Goal: Task Accomplishment & Management: Manage account settings

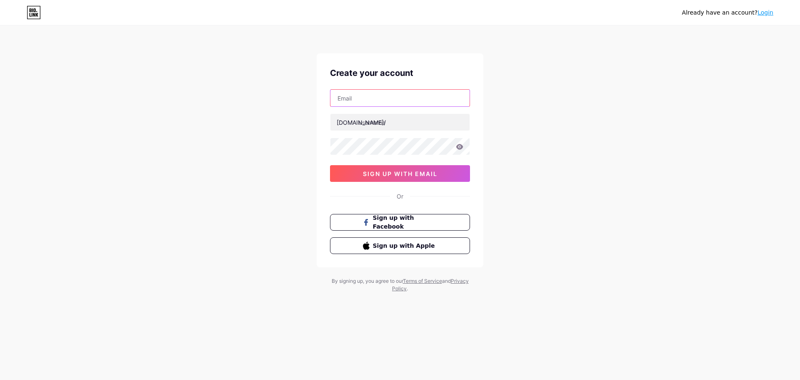
click at [415, 100] on input "text" at bounding box center [399, 98] width 139 height 17
type input "[DOMAIN_NAME][EMAIL_ADDRESS][DOMAIN_NAME]"
click at [400, 122] on input "text" at bounding box center [399, 122] width 139 height 17
type input "servifastautorepair"
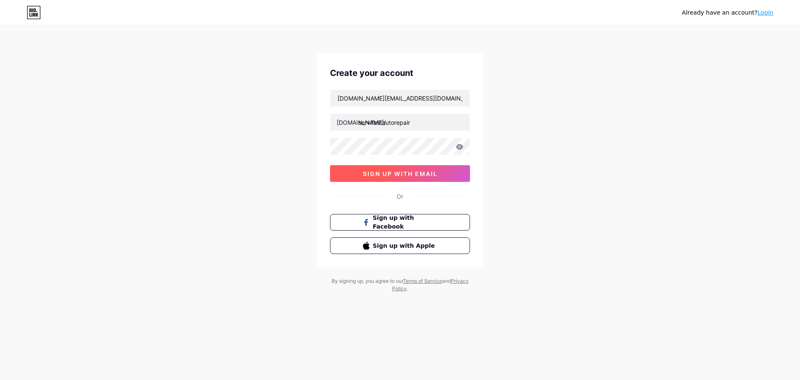
click at [388, 173] on span "sign up with email" at bounding box center [400, 173] width 75 height 7
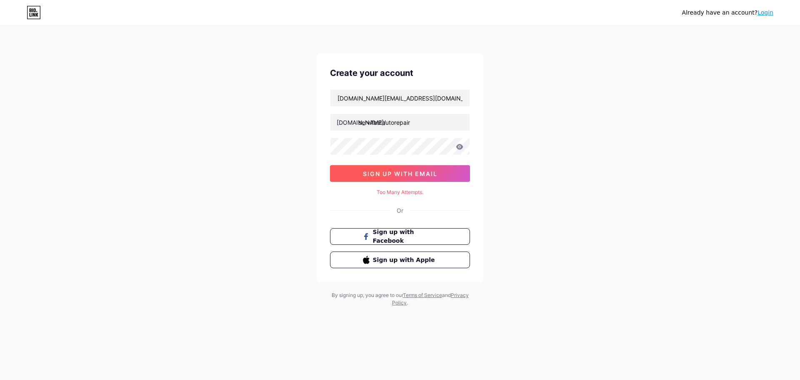
click at [391, 174] on span "sign up with email" at bounding box center [400, 173] width 75 height 7
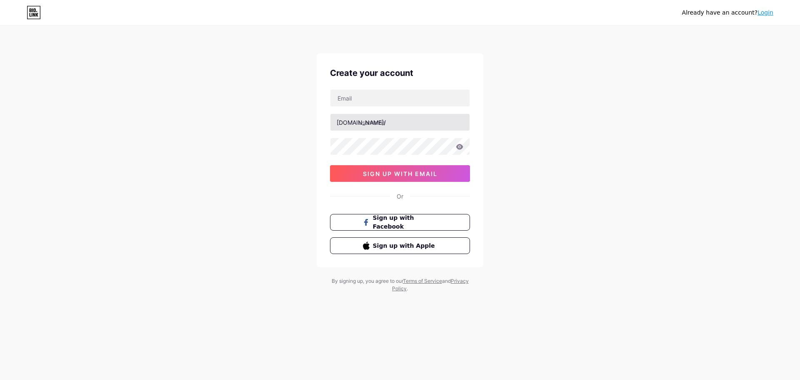
type input "[DOMAIN_NAME][EMAIL_ADDRESS][DOMAIN_NAME]"
click at [411, 129] on input "text" at bounding box center [399, 122] width 139 height 17
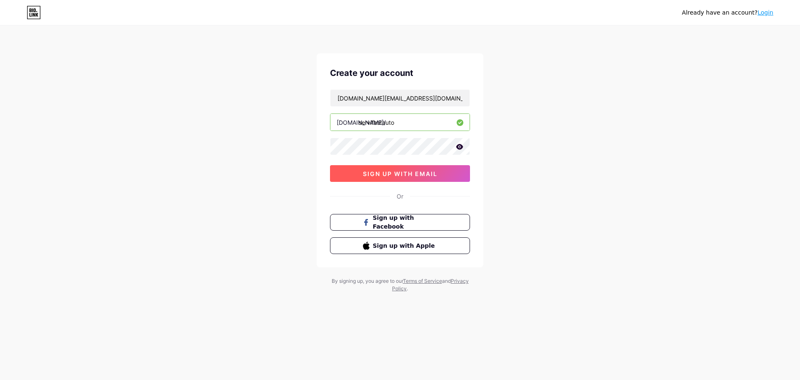
type input "servifastauto"
click at [408, 177] on span "sign up with email" at bounding box center [400, 173] width 75 height 7
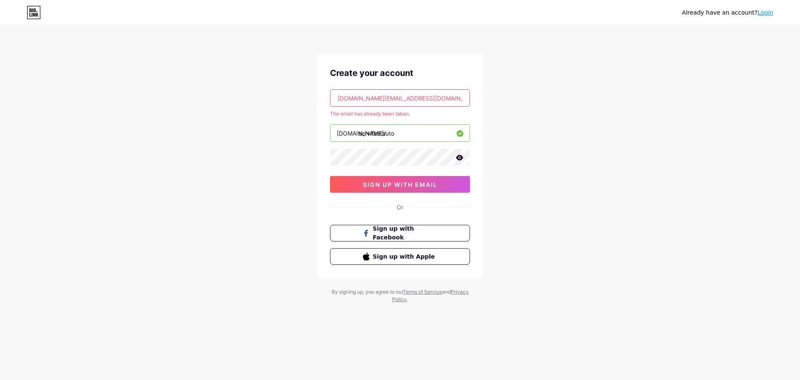
click at [765, 12] on link "Login" at bounding box center [766, 12] width 16 height 7
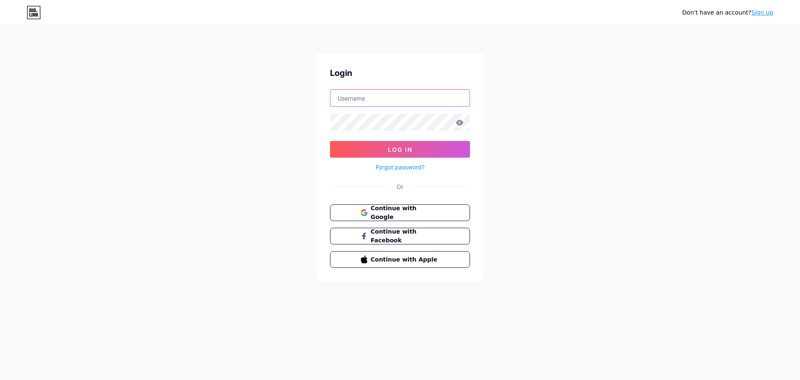
type input "[DOMAIN_NAME][EMAIL_ADDRESS][DOMAIN_NAME]"
click at [412, 153] on button "Log In" at bounding box center [400, 149] width 140 height 17
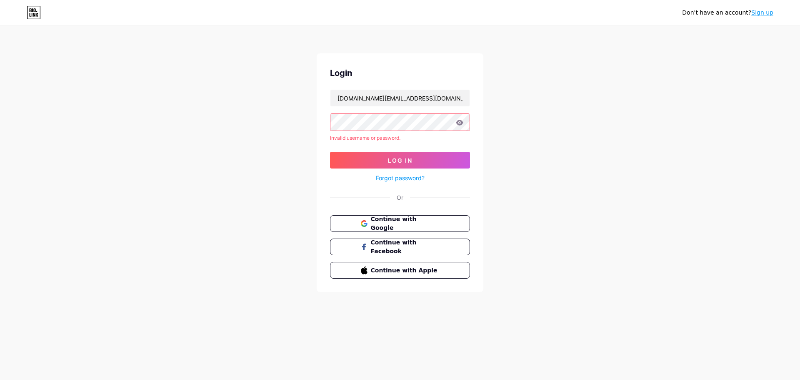
click at [413, 181] on link "Forgot password?" at bounding box center [400, 177] width 49 height 9
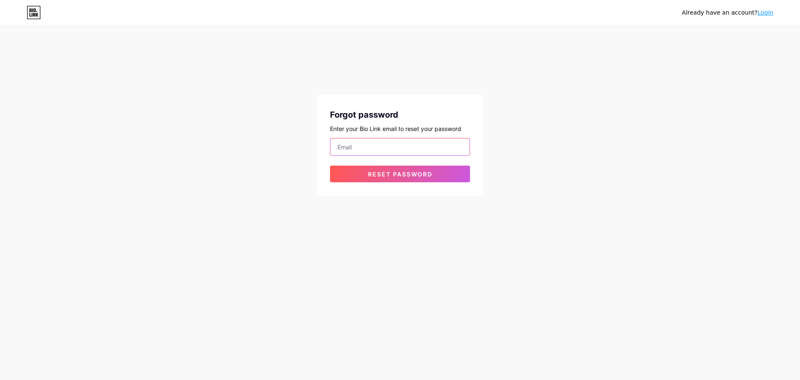
click at [395, 141] on input "email" at bounding box center [399, 146] width 139 height 17
type input "[DOMAIN_NAME][EMAIL_ADDRESS][DOMAIN_NAME]"
click at [402, 178] on button "Reset password" at bounding box center [400, 173] width 140 height 17
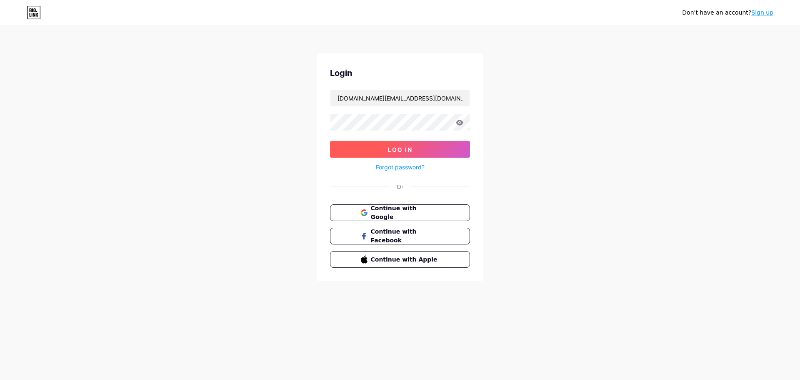
click at [412, 148] on span "Log In" at bounding box center [400, 149] width 25 height 7
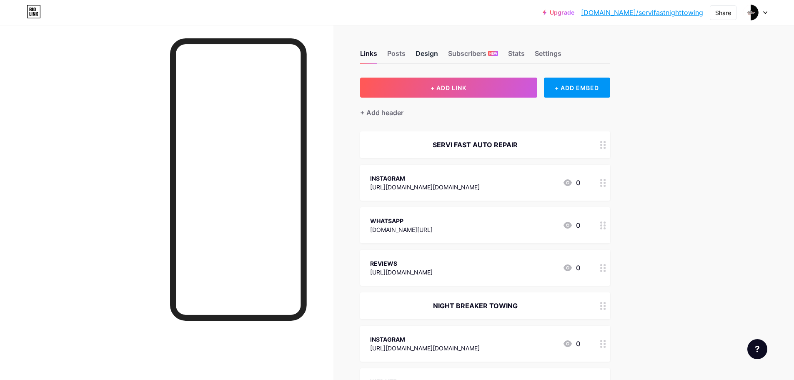
click at [418, 55] on div "Design" at bounding box center [426, 55] width 23 height 15
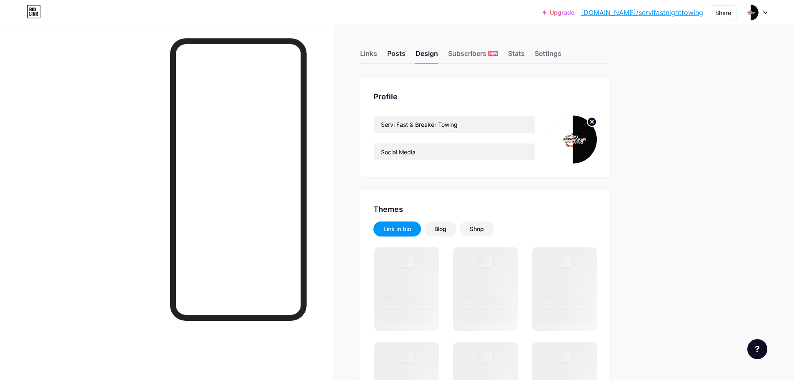
click at [404, 49] on div "Posts" at bounding box center [396, 55] width 18 height 15
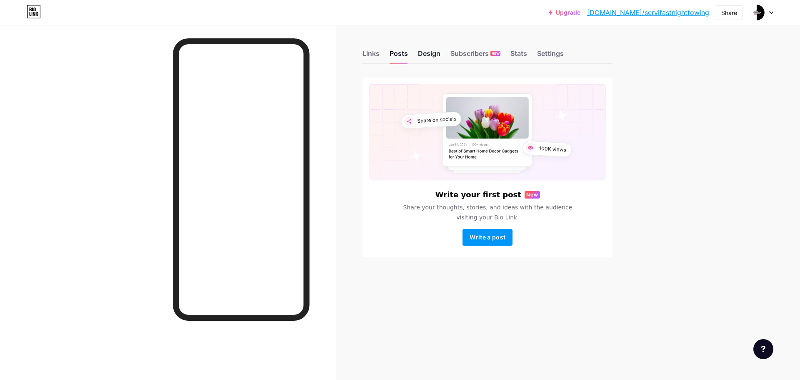
click at [428, 50] on div "Design" at bounding box center [429, 55] width 23 height 15
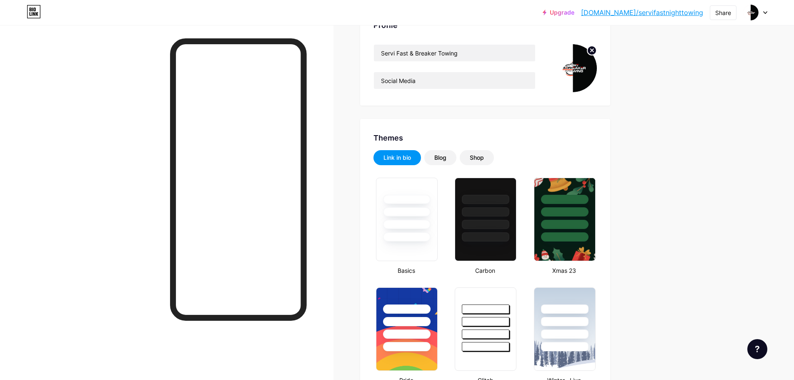
type input "#000000"
type input "#ffffff"
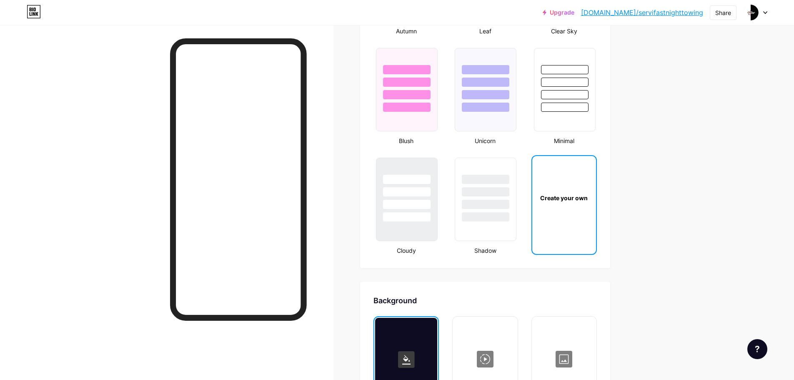
scroll to position [859, 0]
click at [561, 189] on div "Create your own" at bounding box center [564, 196] width 64 height 83
type input "#000000"
type input "#ffffff"
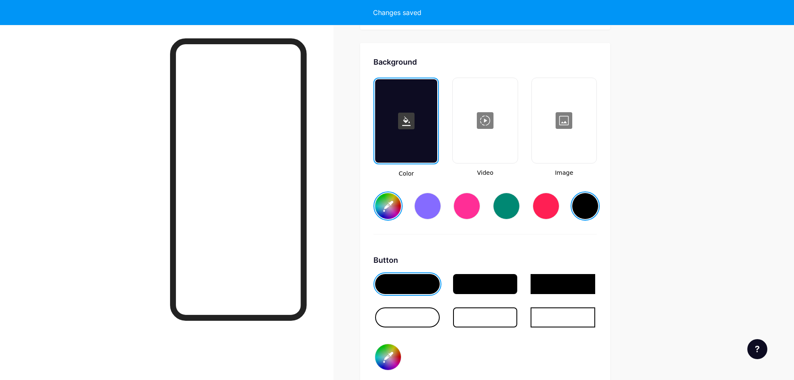
scroll to position [1106, 0]
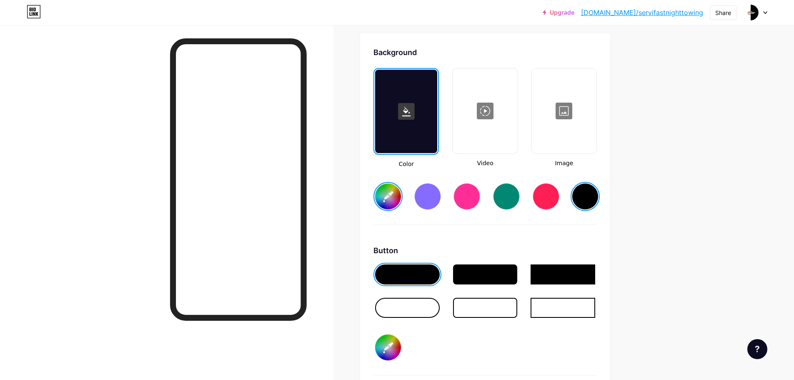
click at [582, 199] on div at bounding box center [585, 196] width 27 height 27
type input "#000000"
type input "#ffffff"
type input "#000000"
type input "#ffffff"
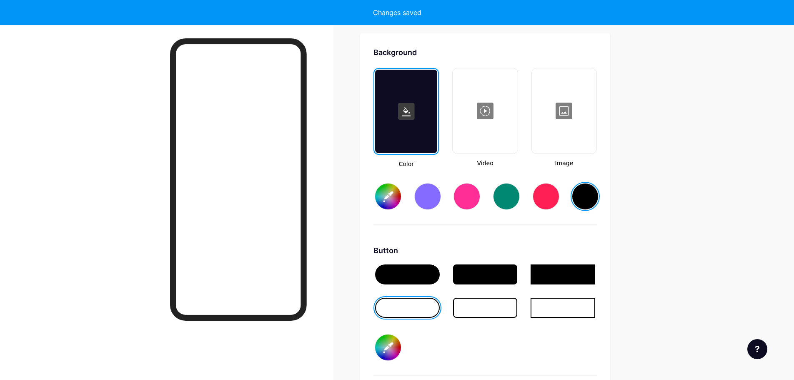
type input "#000000"
type input "#ffffff"
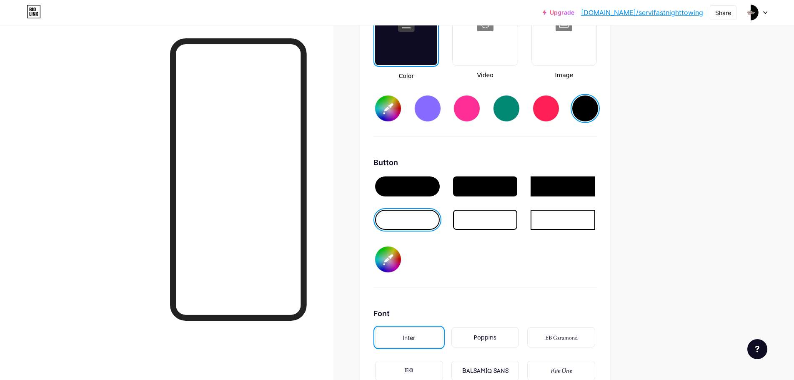
scroll to position [1196, 0]
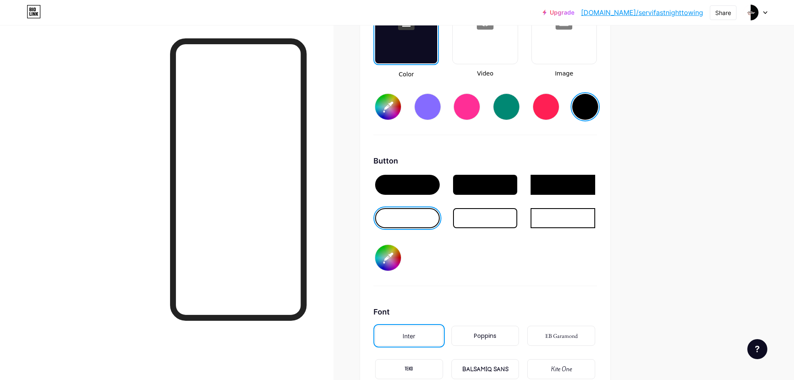
click at [389, 264] on input "#000000" at bounding box center [388, 258] width 26 height 26
type input "#fc9403"
type input "#ffffff"
click at [525, 260] on div "Button #fc9403" at bounding box center [484, 220] width 223 height 131
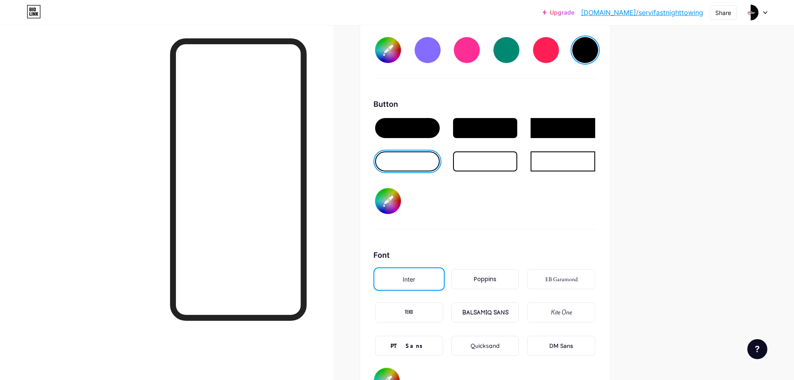
scroll to position [1253, 0]
click at [398, 208] on input "#fc9403" at bounding box center [388, 201] width 26 height 26
type input "#f29107"
type input "#ffffff"
type input "#df942a"
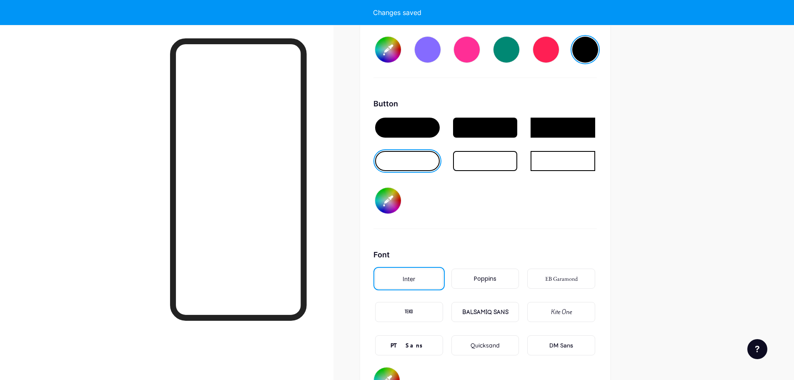
type input "#ffffff"
type input "#fd9608"
type input "#ffffff"
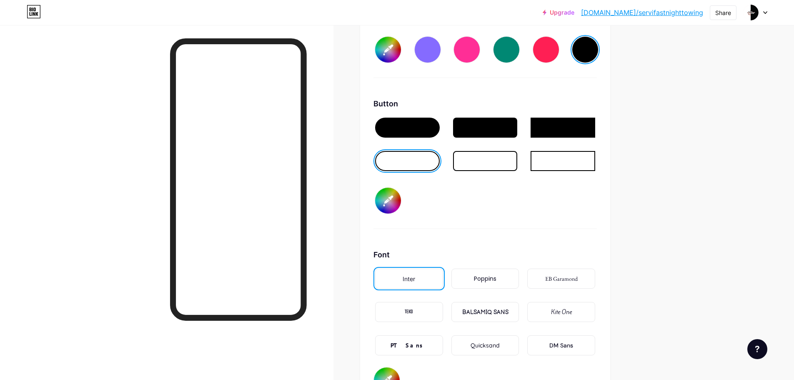
type input "#fd9608"
click at [525, 205] on div "Button #fd9608" at bounding box center [484, 163] width 223 height 131
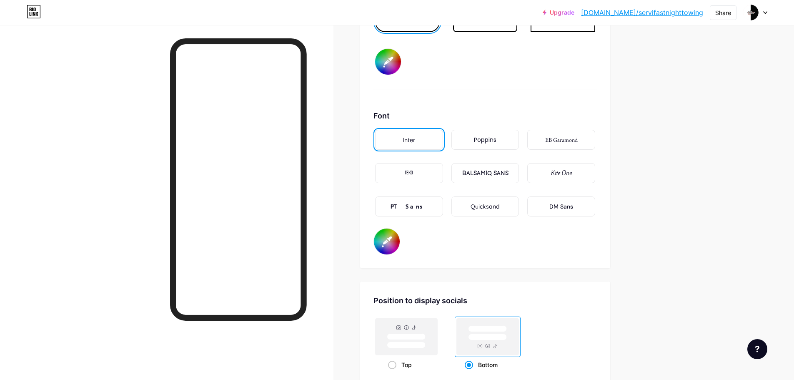
scroll to position [1392, 0]
click at [385, 241] on input "#ffffff" at bounding box center [387, 241] width 26 height 26
click at [454, 213] on div "Quicksand" at bounding box center [485, 206] width 68 height 20
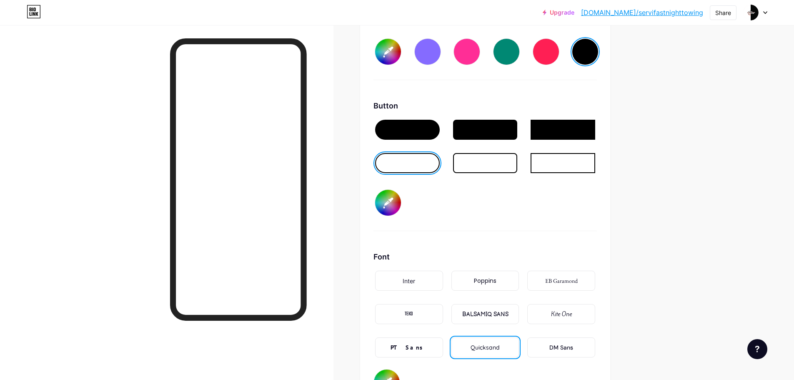
scroll to position [1251, 0]
click at [478, 163] on div at bounding box center [485, 163] width 65 height 20
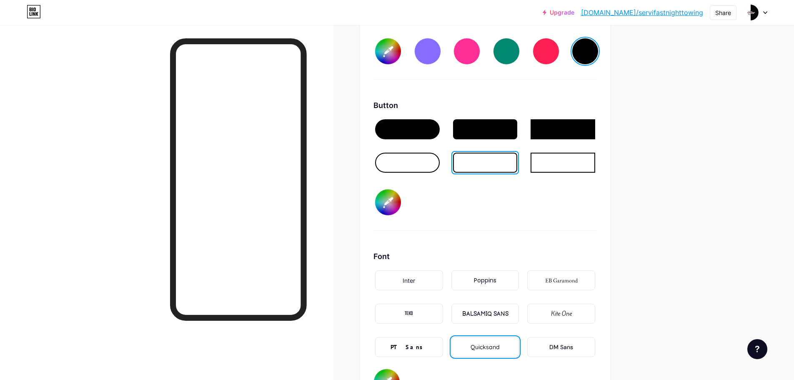
click at [477, 125] on div at bounding box center [485, 129] width 65 height 20
click at [405, 126] on div at bounding box center [407, 129] width 65 height 20
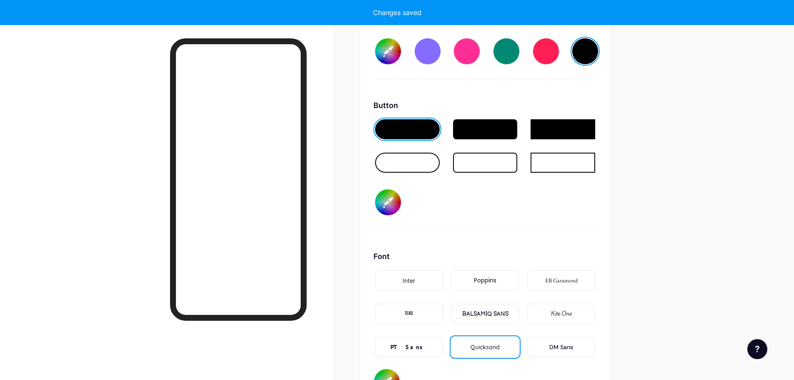
type input "#ffffff"
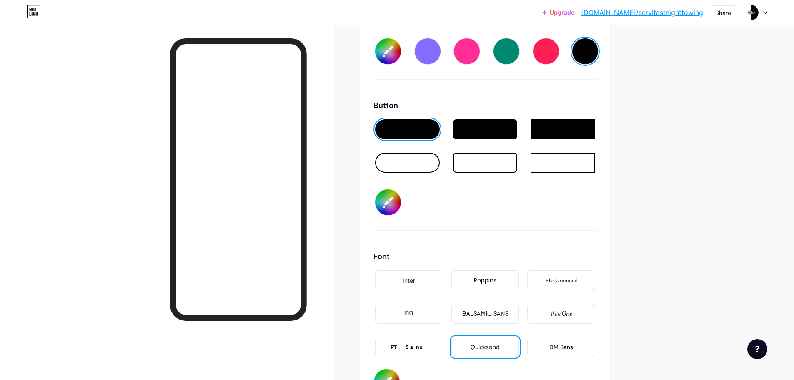
click at [387, 207] on input "#fd9608" at bounding box center [388, 202] width 26 height 26
type input "#fd5d08"
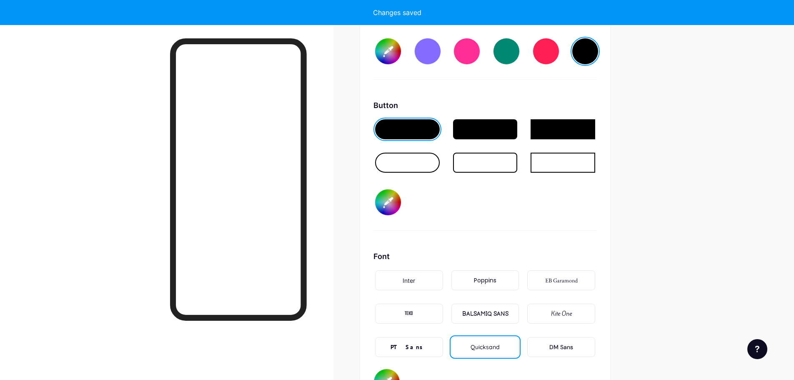
type input "#ffffff"
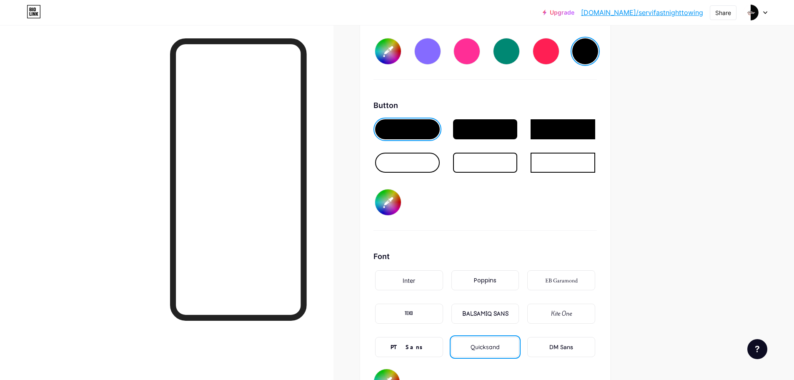
type input "#fdaf08"
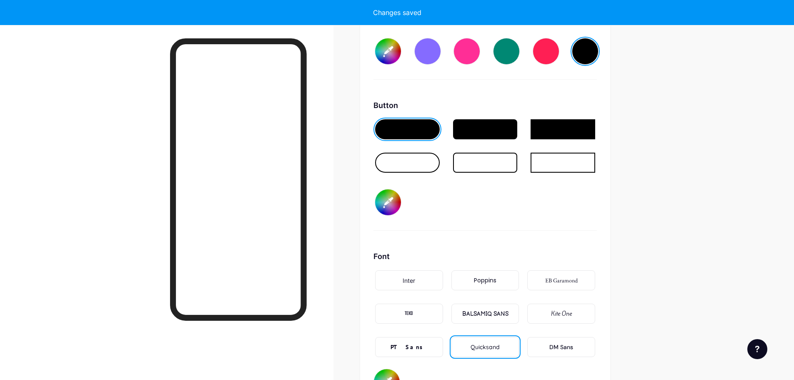
type input "#ffffff"
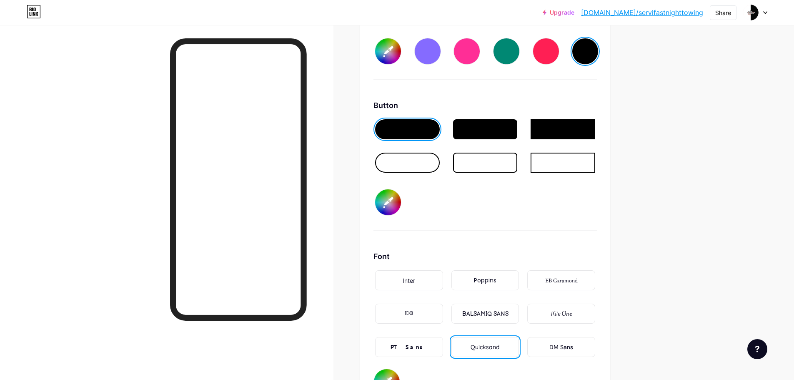
type input "#fd6a08"
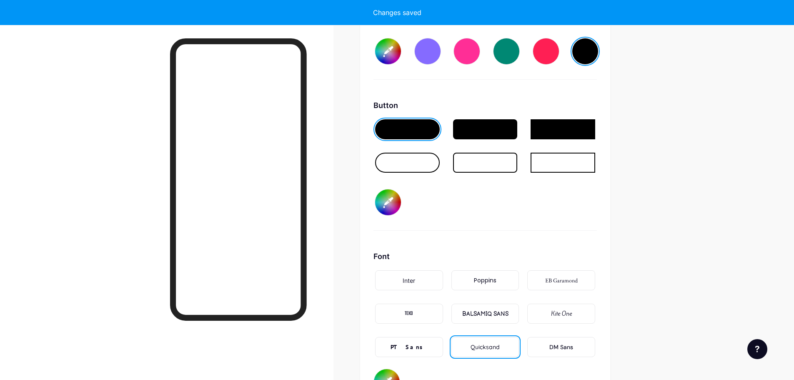
type input "#ffffff"
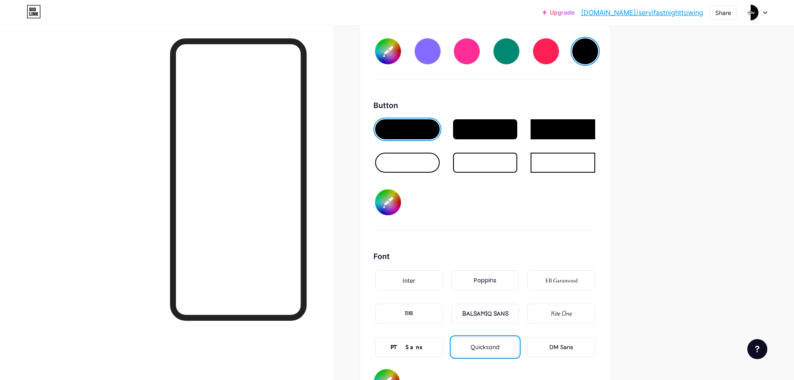
type input "#fd6a08"
click at [510, 228] on div "Button #fd6a08" at bounding box center [484, 165] width 223 height 131
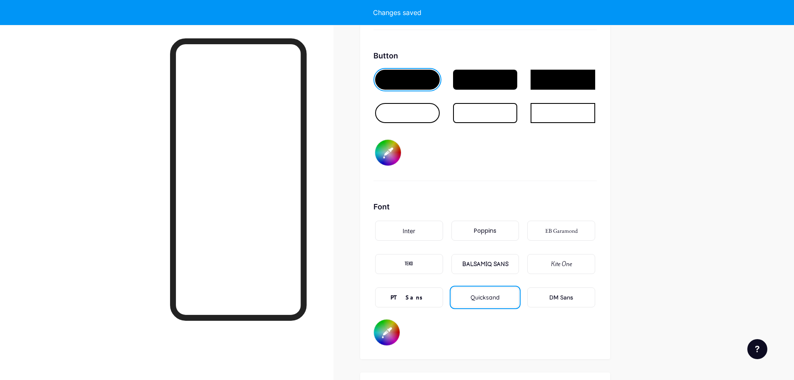
scroll to position [1301, 0]
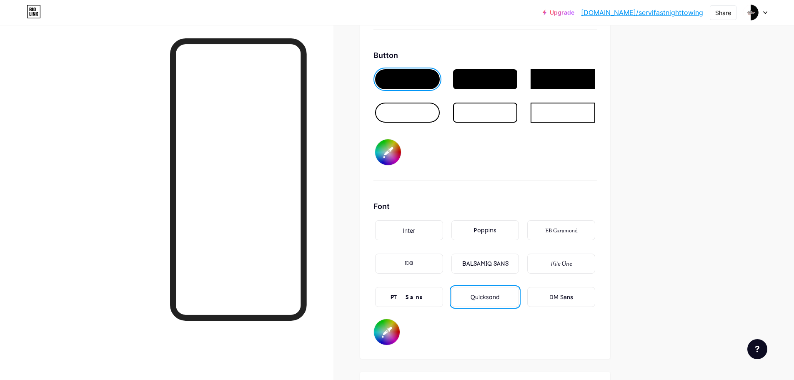
click at [490, 233] on div "Poppins" at bounding box center [485, 230] width 23 height 9
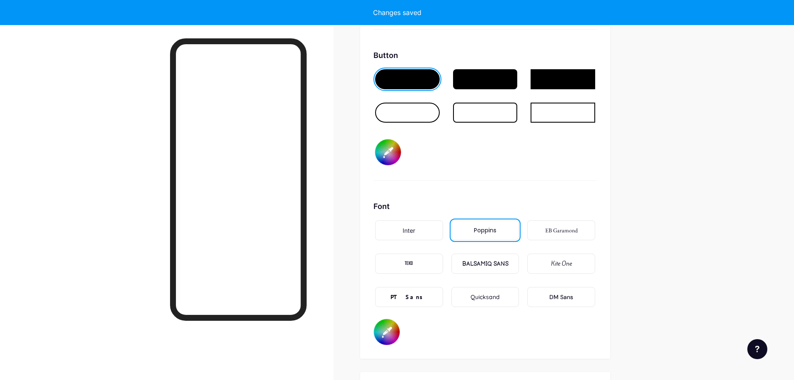
type input "#ffffff"
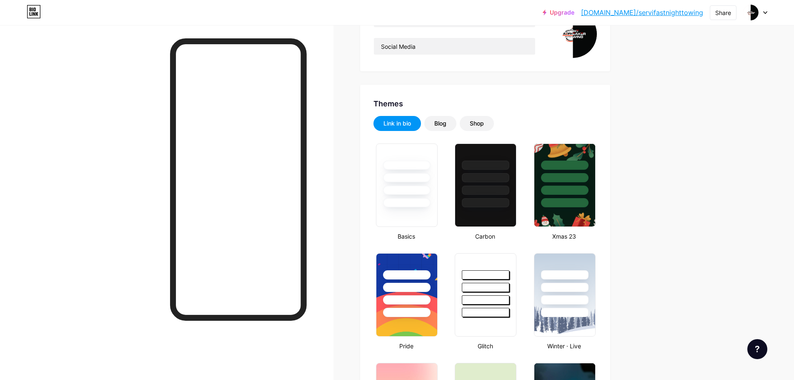
scroll to position [0, 0]
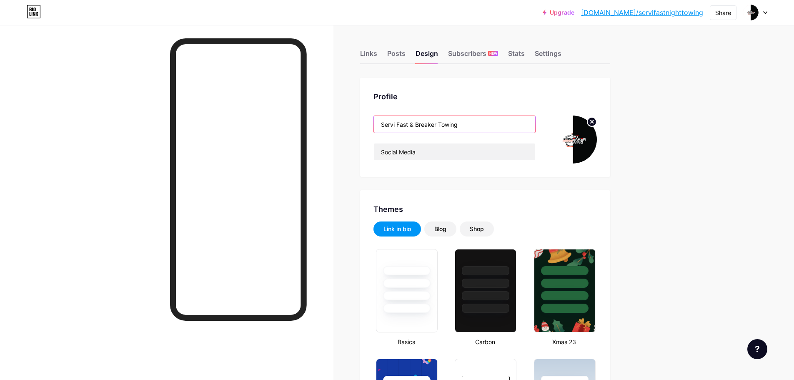
click at [501, 122] on input "Servi Fast & Breaker Towing" at bounding box center [454, 124] width 161 height 17
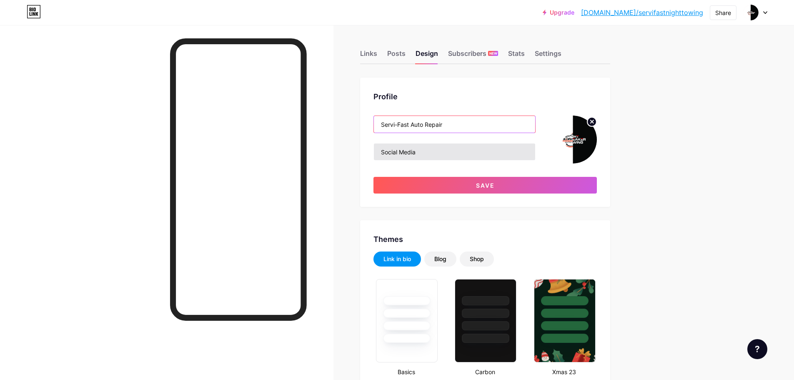
type input "Servi-Fast Auto Repair"
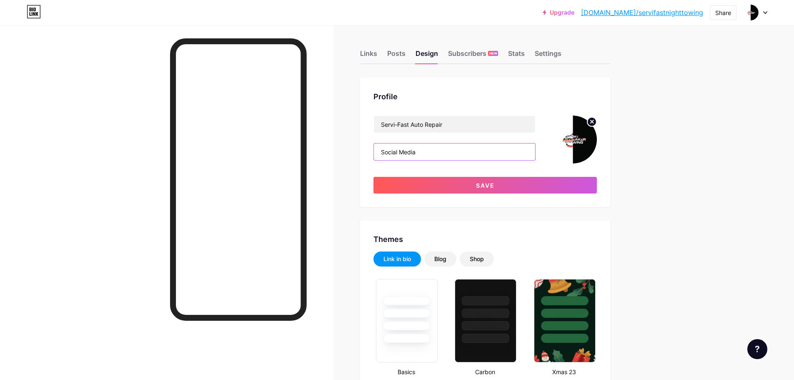
click at [494, 150] on input "Social Media" at bounding box center [454, 151] width 161 height 17
click at [593, 121] on circle at bounding box center [591, 121] width 9 height 9
click at [577, 137] on input "file" at bounding box center [573, 139] width 48 height 48
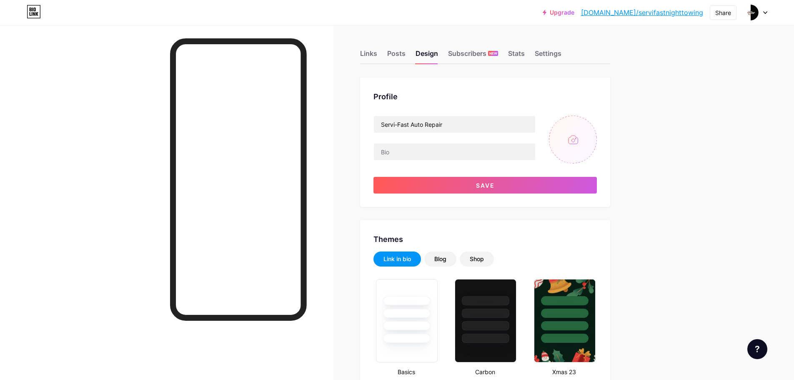
type input "C:\fakepath\ARTE SERVI FAST - TIPOGRAFIA OSCURO PNG.png"
click at [593, 120] on icon at bounding box center [591, 121] width 3 height 3
click at [568, 140] on input "file" at bounding box center [573, 139] width 48 height 48
type input "C:\fakepath\ARTE SERVI FAST - LOGO COMPLETO OSCURO PNG (1).png"
click at [581, 146] on img at bounding box center [573, 139] width 48 height 48
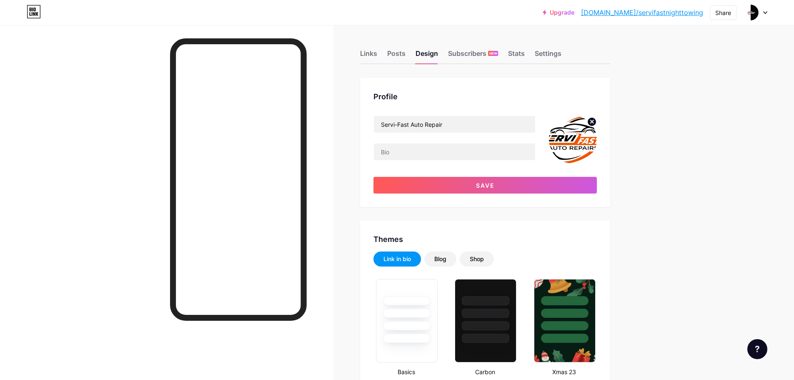
click at [581, 146] on img at bounding box center [573, 139] width 48 height 48
click at [595, 123] on circle at bounding box center [591, 121] width 9 height 9
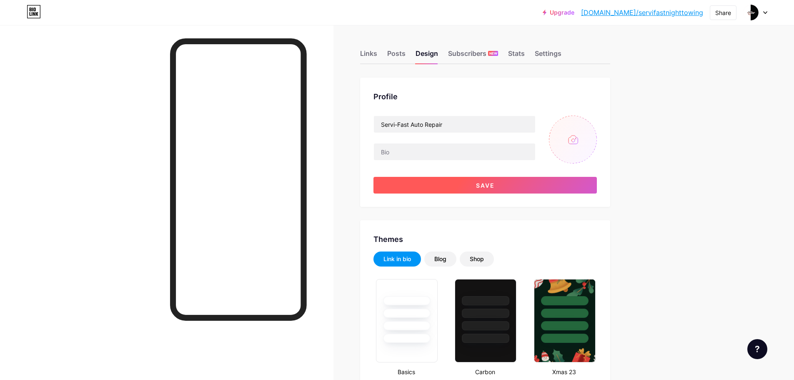
click at [440, 185] on button "Save" at bounding box center [484, 185] width 223 height 17
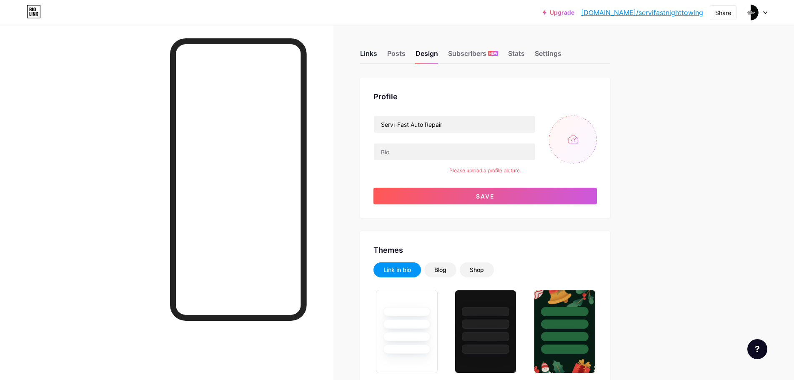
click at [368, 60] on div "Links" at bounding box center [368, 55] width 17 height 15
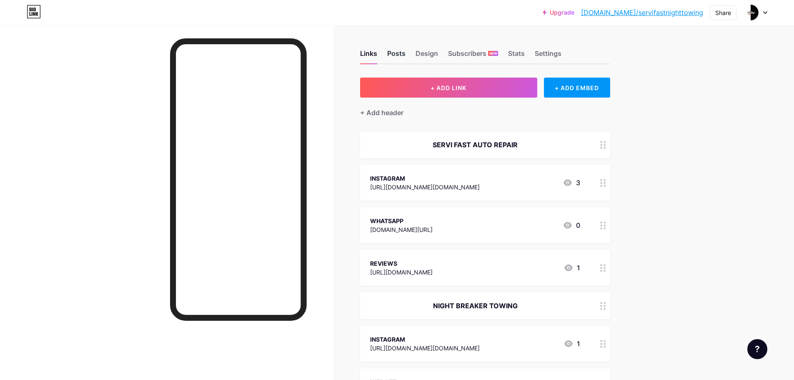
click at [398, 55] on div "Posts" at bounding box center [396, 55] width 18 height 15
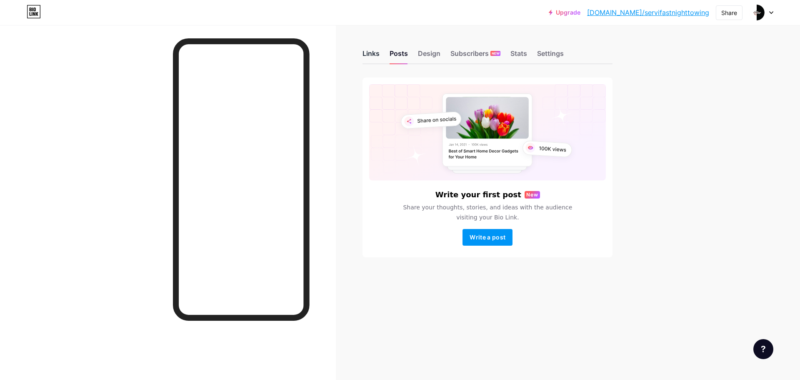
click at [376, 53] on div "Links" at bounding box center [371, 55] width 17 height 15
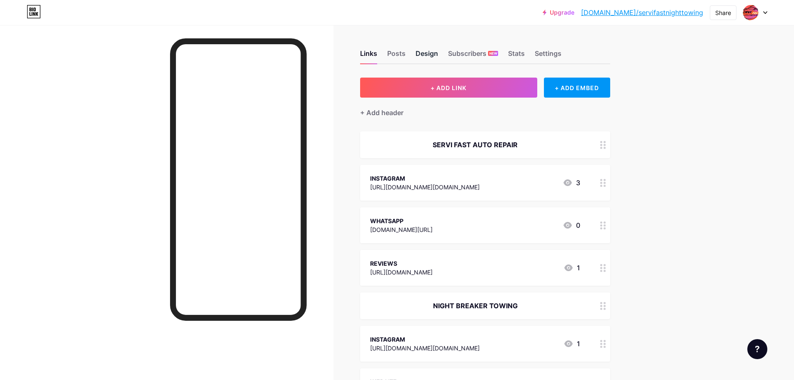
click at [424, 58] on div "Design" at bounding box center [426, 55] width 23 height 15
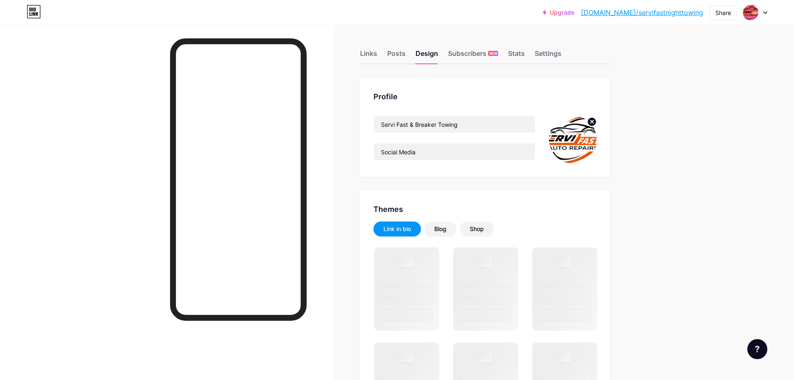
type input "#000000"
type input "#fd6a08"
type input "#ffffff"
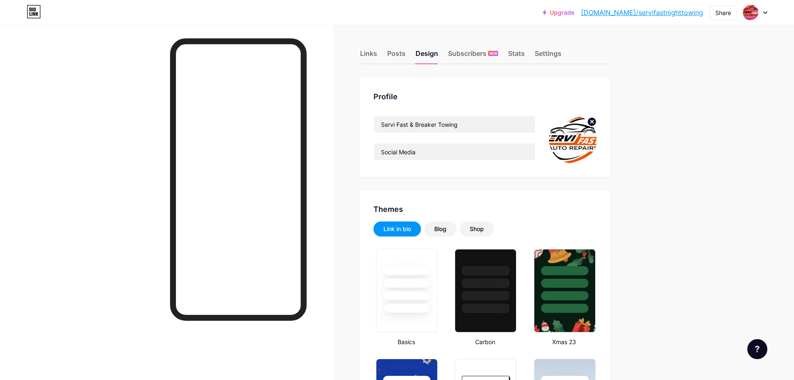
click at [593, 121] on icon at bounding box center [591, 121] width 3 height 3
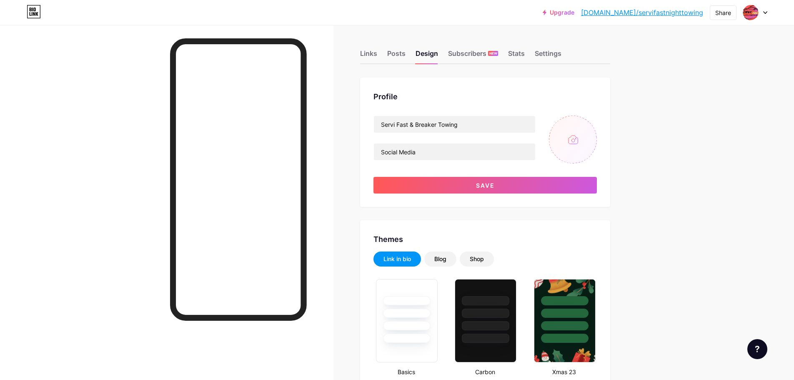
click at [585, 133] on input "file" at bounding box center [573, 139] width 48 height 48
type input "C:\fakepath\ARTE SERVI FAST - TIPOGRAFIA COMPLETA OSCURO FONDO BLANCO.jpg"
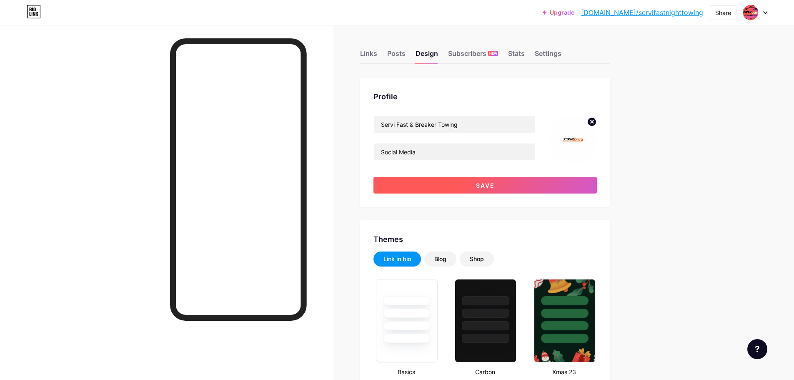
click at [426, 187] on button "Save" at bounding box center [484, 185] width 223 height 17
type input "#ffffff"
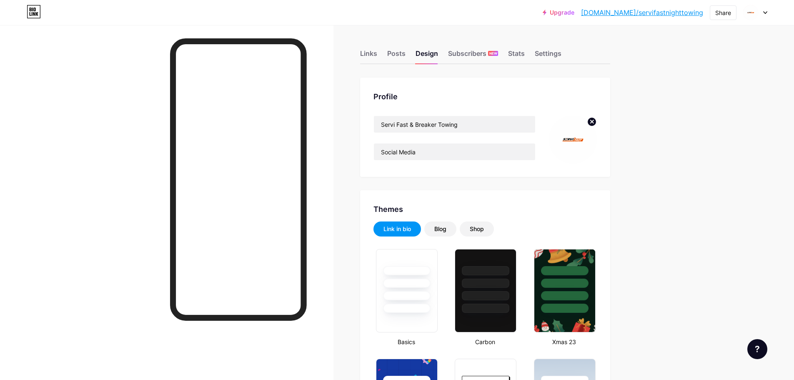
click at [761, 13] on div at bounding box center [755, 12] width 24 height 15
click at [719, 73] on div "+ Add a new page" at bounding box center [715, 72] width 93 height 8
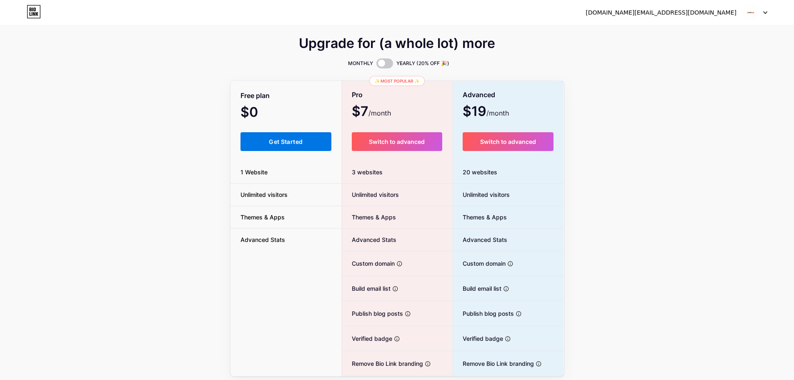
click at [313, 141] on button "Get Started" at bounding box center [285, 141] width 91 height 19
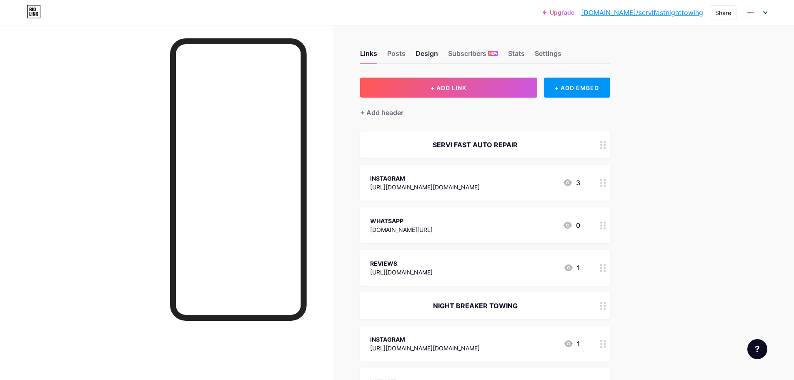
click at [430, 59] on div "Design" at bounding box center [426, 55] width 23 height 15
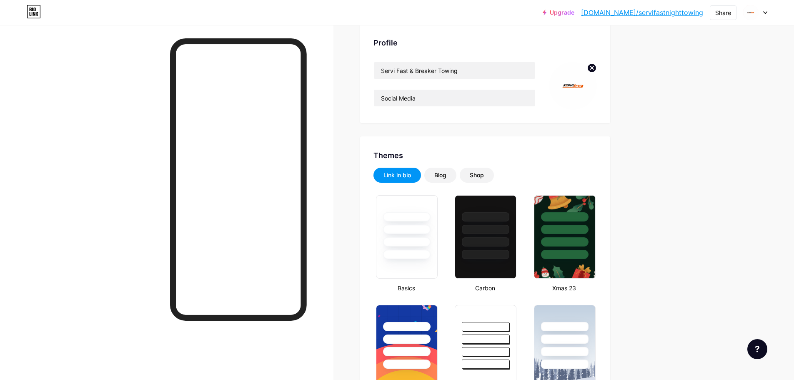
type input "#000000"
type input "#fd6a08"
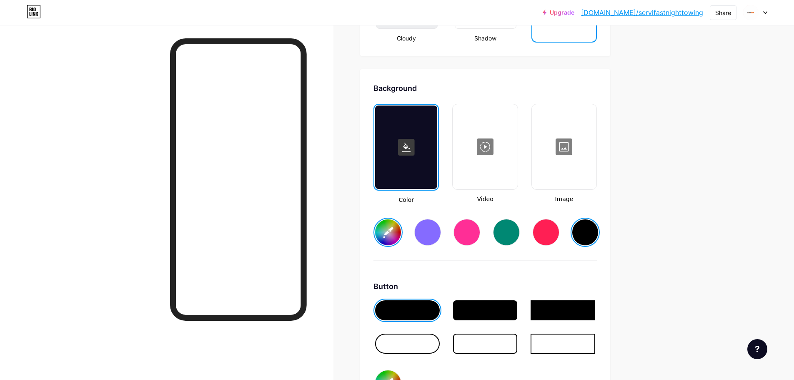
scroll to position [1146, 0]
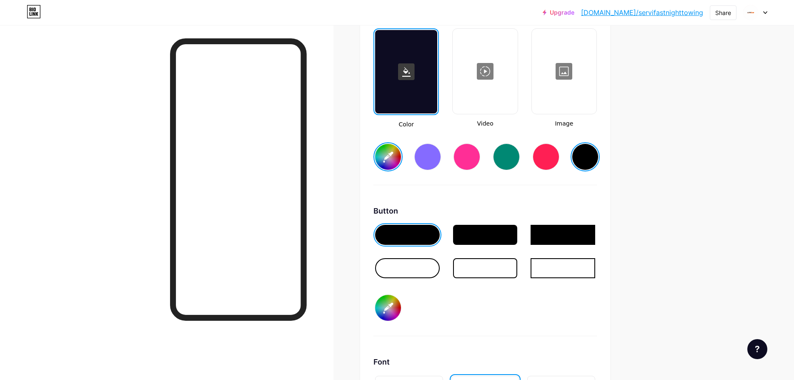
click at [395, 165] on input "#000000" at bounding box center [388, 157] width 26 height 26
click at [518, 182] on div "Color Video Image #000000" at bounding box center [484, 106] width 223 height 157
click at [444, 265] on div at bounding box center [484, 256] width 223 height 67
click at [430, 265] on div at bounding box center [407, 268] width 65 height 20
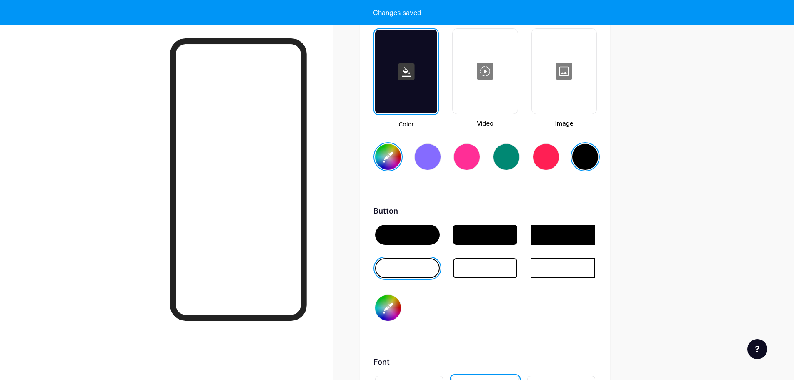
type input "#ffffff"
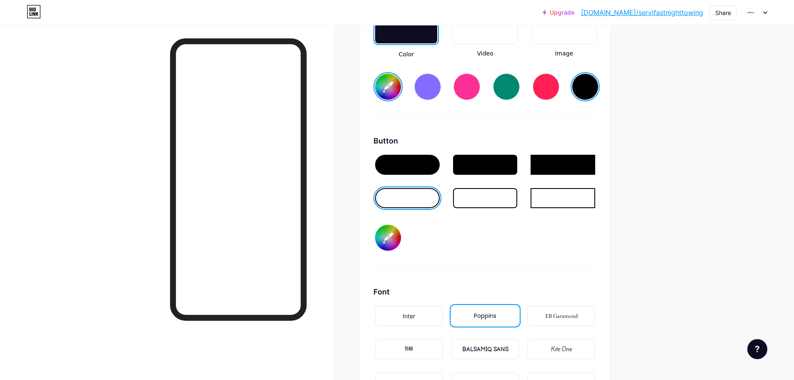
scroll to position [1216, 0]
click at [388, 93] on input "#000000" at bounding box center [388, 86] width 26 height 26
type input "#fcf7f7"
type input "#ffffff"
type input "#fcf7f7"
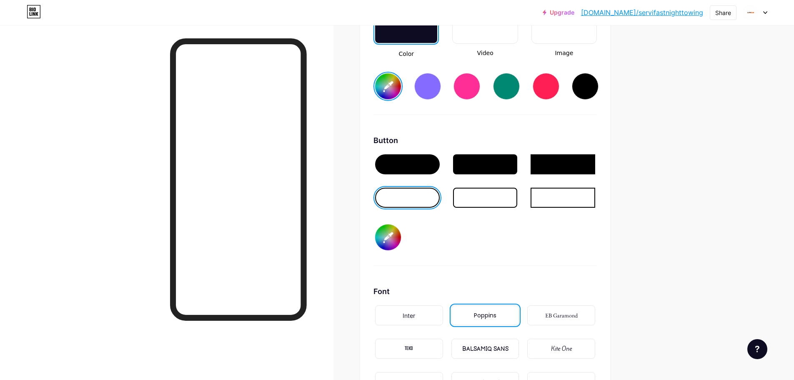
type input "#ffffff"
type input "#fcf7f7"
type input "#ffffff"
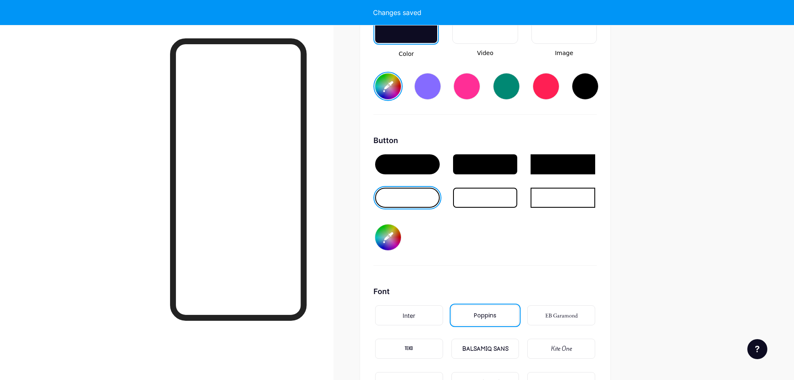
type input "#fcf7f7"
type input "#ffffff"
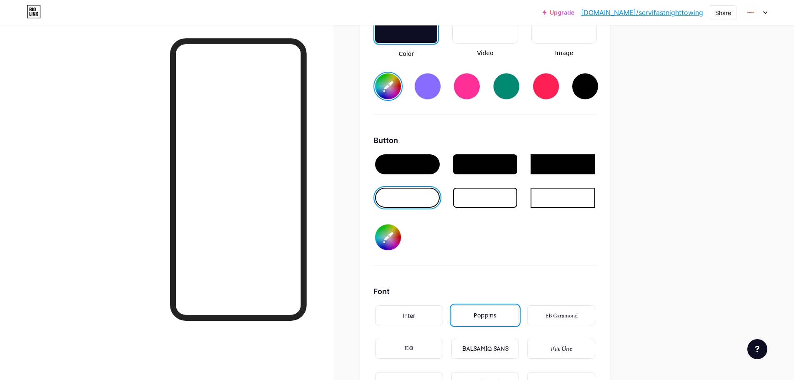
type input "#000000"
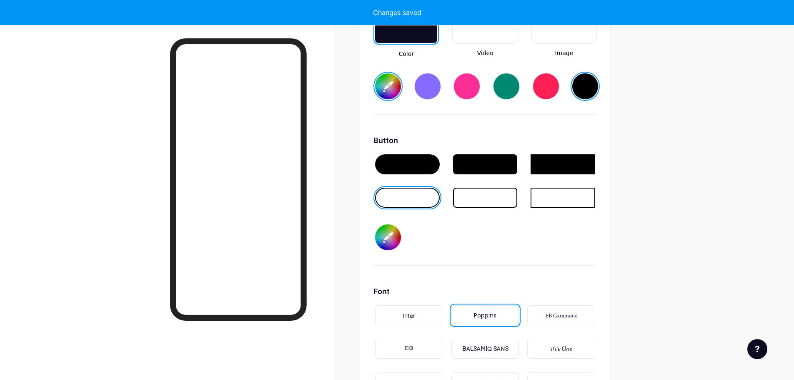
click at [509, 133] on div "Background Color Video Image #000000 Button #fd6a08 Font Inter Poppins EB Garam…" at bounding box center [484, 183] width 223 height 493
type input "#ffffff"
